Goal: Navigation & Orientation: Find specific page/section

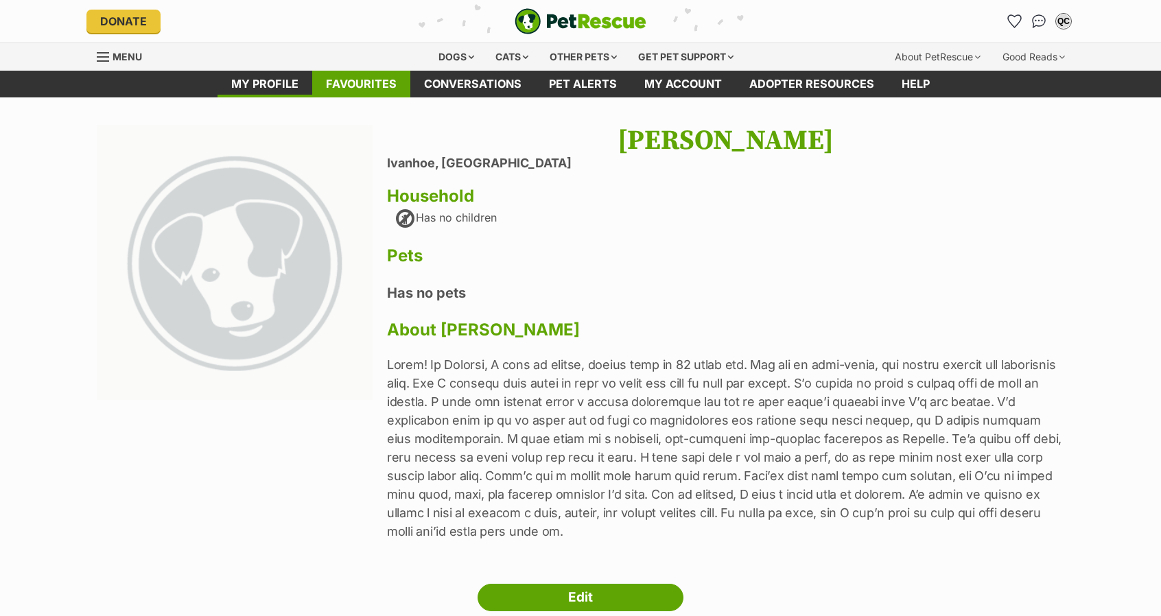
click at [331, 77] on link "Favourites" at bounding box center [361, 84] width 98 height 27
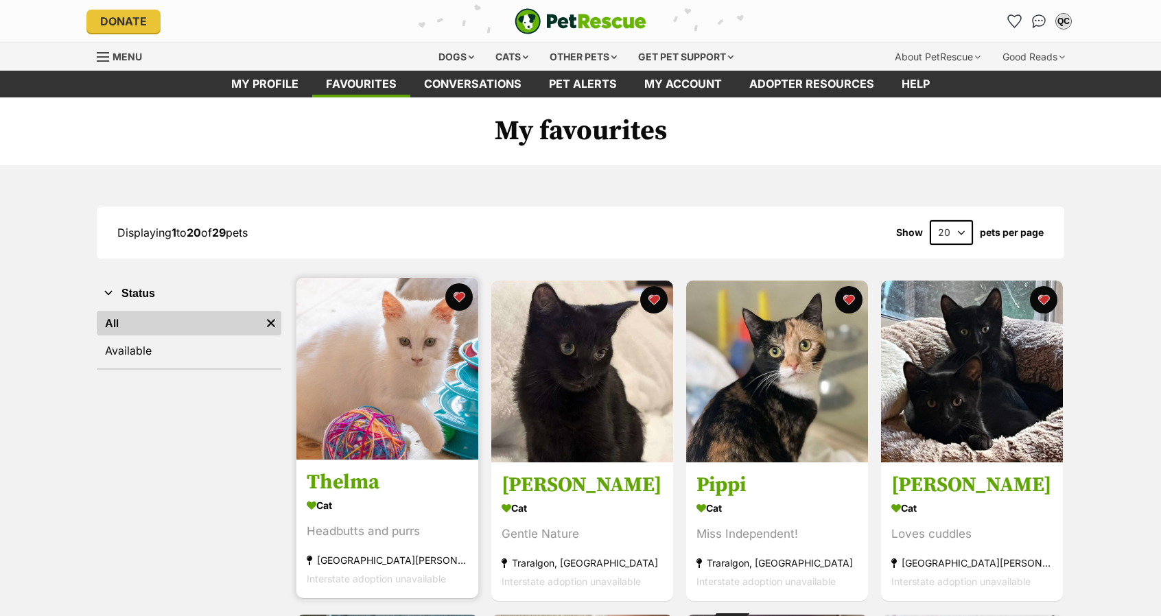
click at [369, 339] on img at bounding box center [387, 369] width 182 height 182
